Goal: Task Accomplishment & Management: Manage account settings

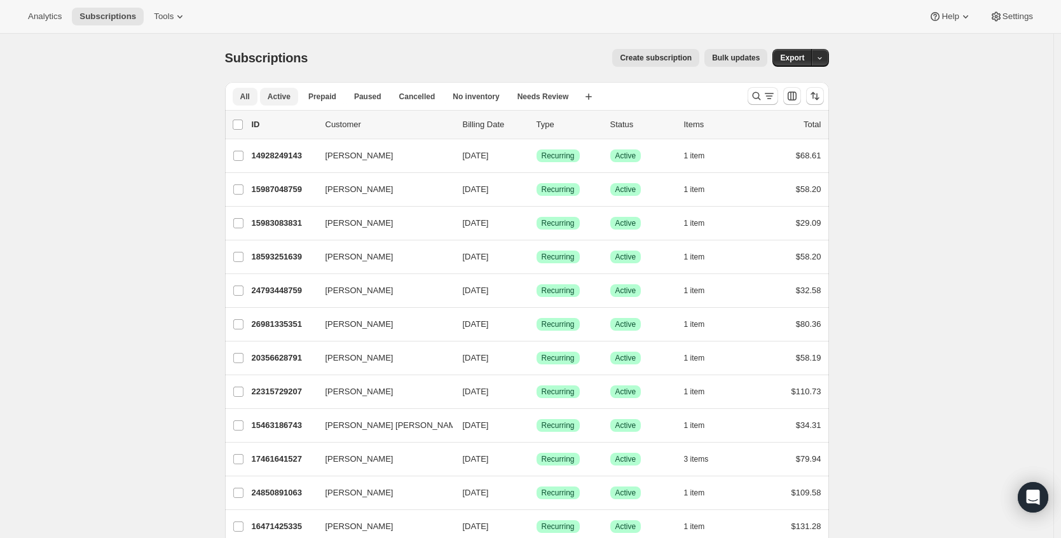
click at [272, 99] on span "Active" at bounding box center [279, 97] width 23 height 10
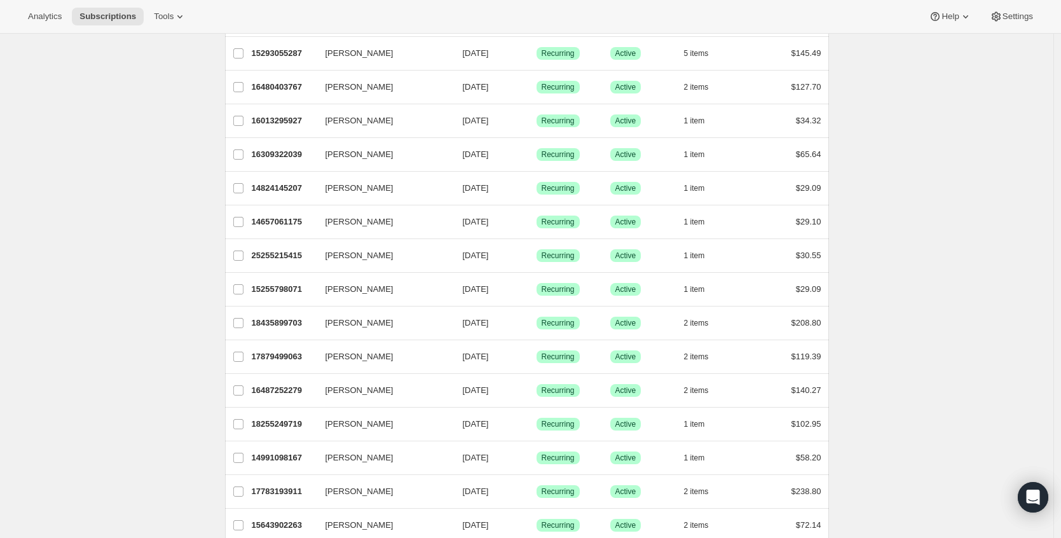
scroll to position [1367, 0]
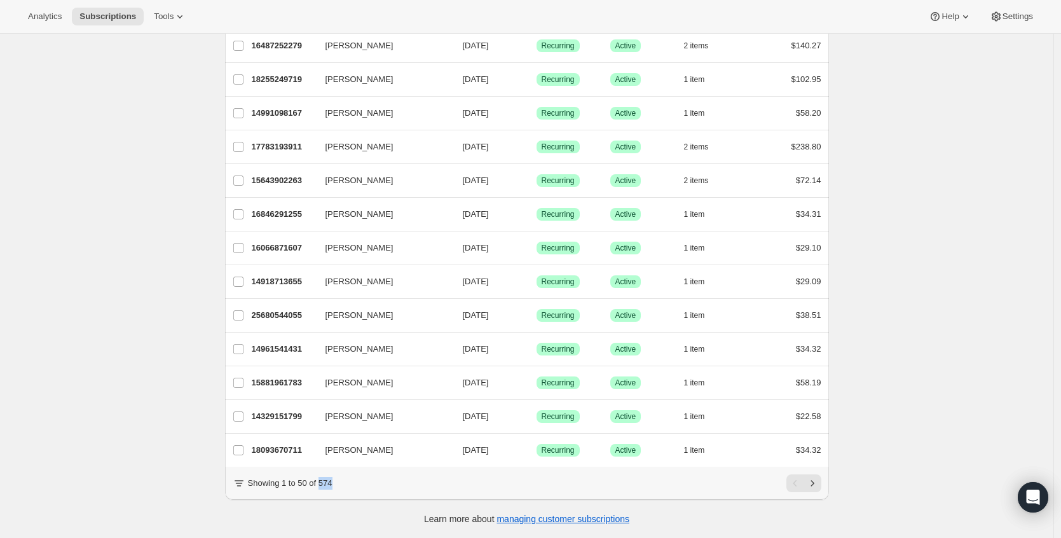
drag, startPoint x: 327, startPoint y: 481, endPoint x: 348, endPoint y: 482, distance: 20.4
click at [348, 482] on div "Showing 1 to 50 of 574" at bounding box center [527, 483] width 589 height 18
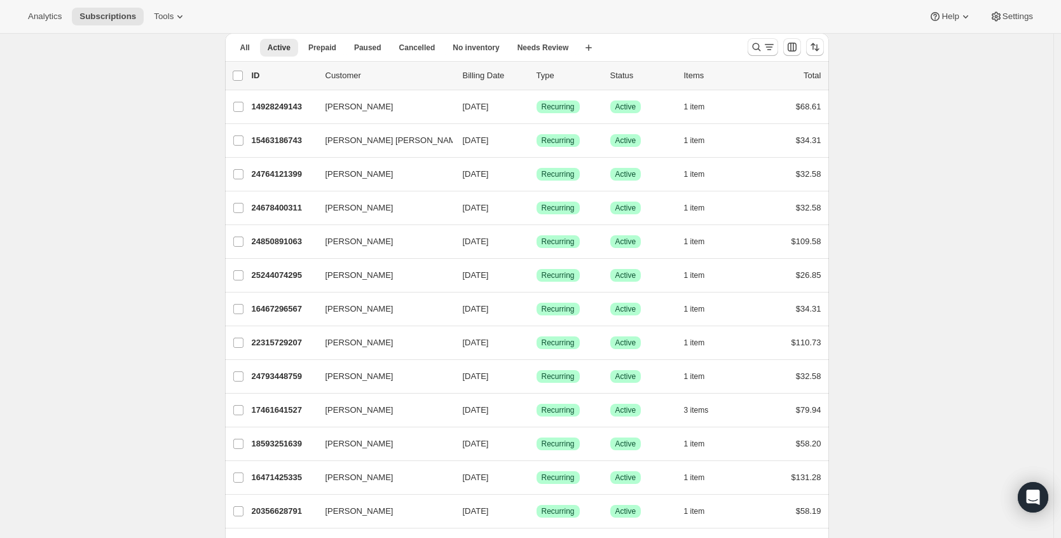
scroll to position [0, 0]
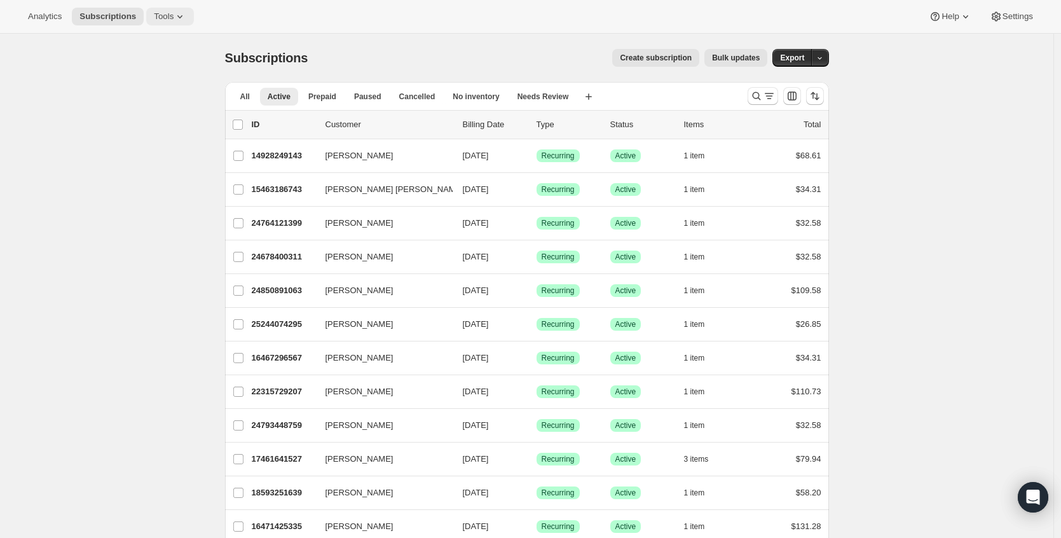
click at [172, 17] on span "Tools" at bounding box center [164, 16] width 20 height 10
